Goal: Check status: Check status

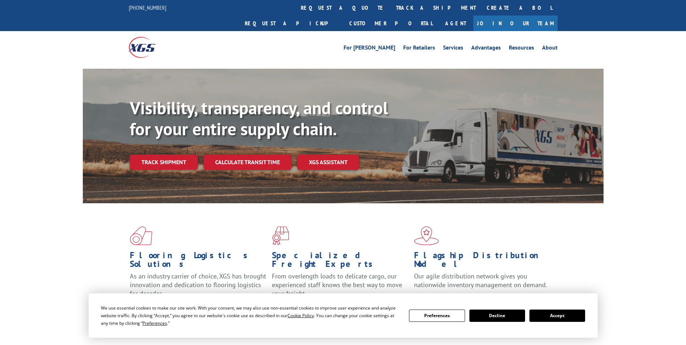
click at [559, 316] on button "Accept" at bounding box center [557, 315] width 56 height 12
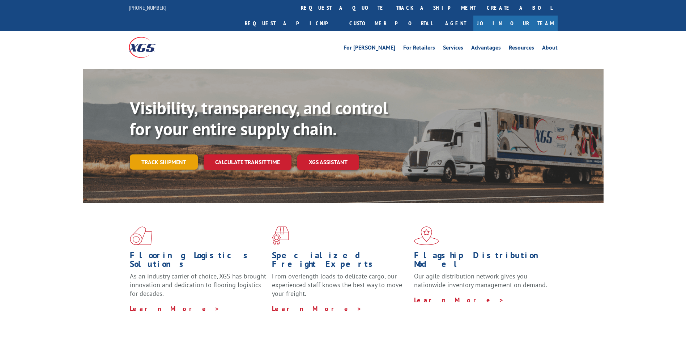
click at [143, 154] on link "Track shipment" at bounding box center [164, 161] width 68 height 15
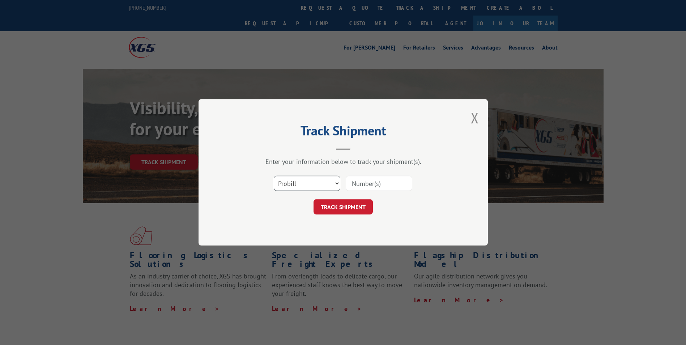
drag, startPoint x: 298, startPoint y: 181, endPoint x: 297, endPoint y: 192, distance: 10.8
click at [298, 182] on select "Select category... Probill BOL PO" at bounding box center [307, 183] width 67 height 15
select select "bol"
click at [274, 176] on select "Select category... Probill BOL PO" at bounding box center [307, 183] width 67 height 15
drag, startPoint x: 370, startPoint y: 187, endPoint x: 374, endPoint y: 183, distance: 5.9
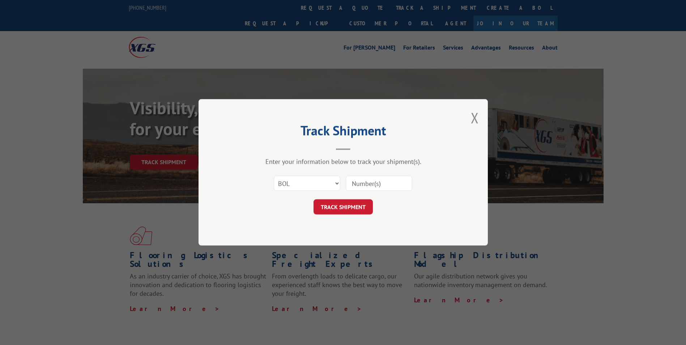
click at [371, 186] on input at bounding box center [379, 183] width 67 height 15
paste input "7056017"
type input "7056017"
click at [352, 208] on button "TRACK SHIPMENT" at bounding box center [342, 207] width 59 height 15
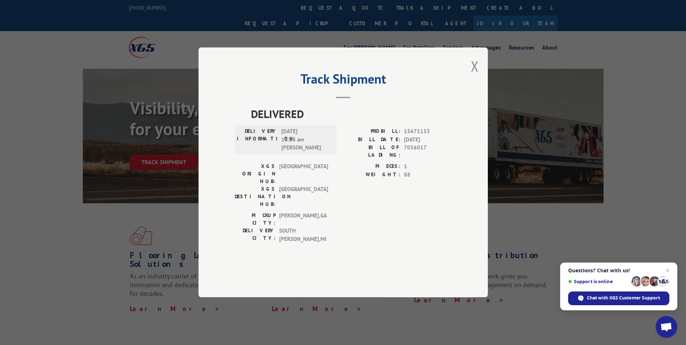
drag, startPoint x: 478, startPoint y: 77, endPoint x: 471, endPoint y: 82, distance: 8.7
click at [475, 76] on button "Close modal" at bounding box center [475, 65] width 8 height 19
